Goal: Task Accomplishment & Management: Use online tool/utility

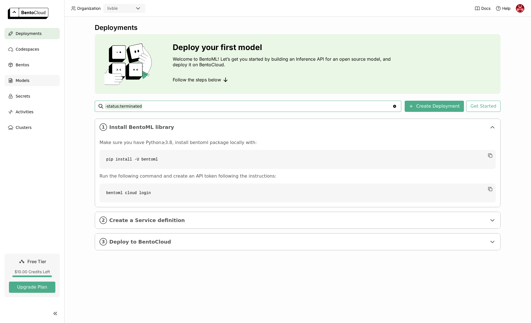
click at [32, 79] on div "Models" at bounding box center [31, 80] width 55 height 11
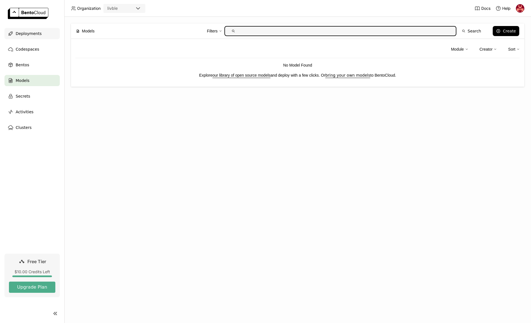
click at [29, 36] on span "Deployments" at bounding box center [29, 33] width 26 height 7
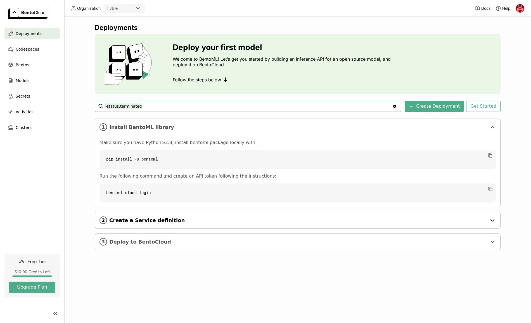
click at [163, 221] on span "Create a Service definition" at bounding box center [297, 220] width 377 height 6
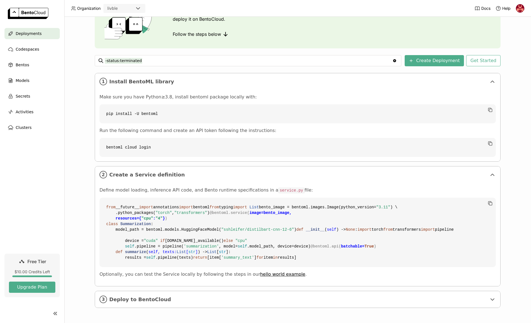
scroll to position [145, 0]
